Goal: Find specific page/section: Find specific page/section

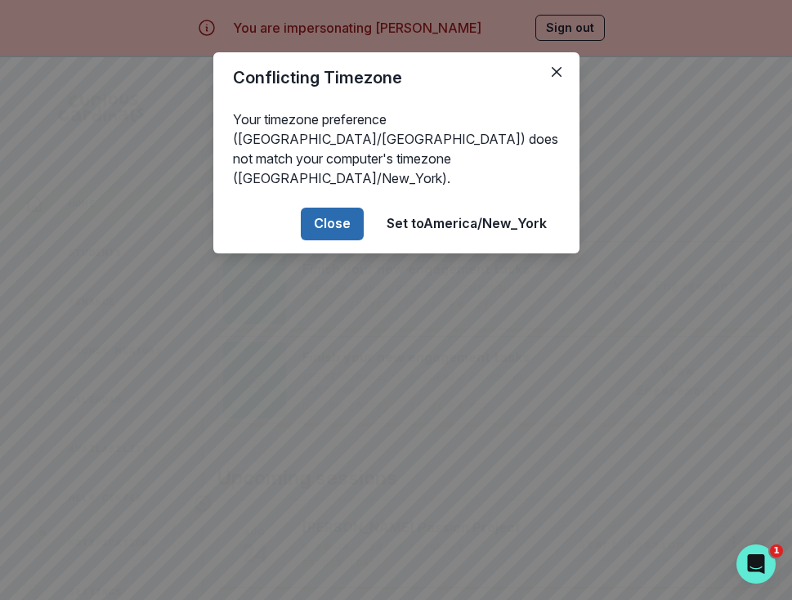
click at [350, 208] on button "Close" at bounding box center [332, 224] width 63 height 33
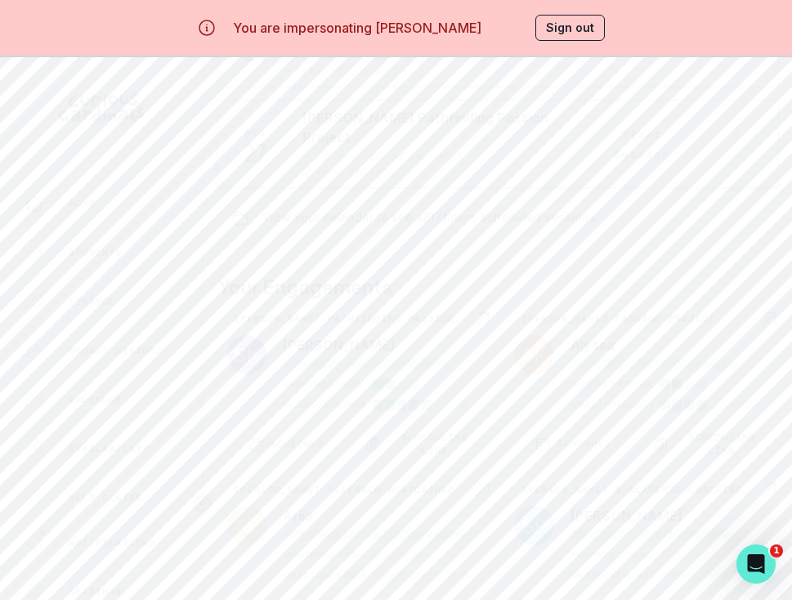
scroll to position [631, 0]
click at [473, 309] on icon "Navigate to engagement page" at bounding box center [483, 319] width 20 height 20
click at [392, 87] on button "Engagement Story Link" at bounding box center [349, 95] width 201 height 37
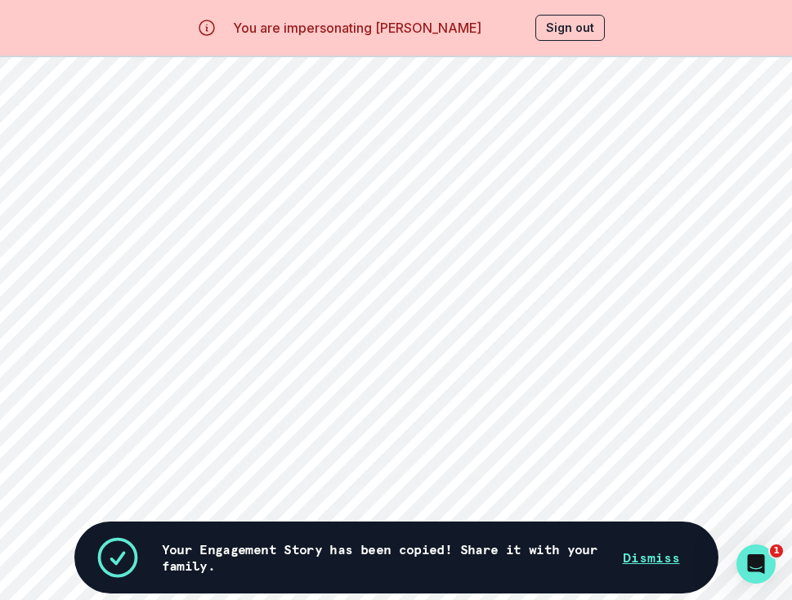
click at [560, 18] on button "Sign out" at bounding box center [571, 28] width 70 height 26
